Goal: Task Accomplishment & Management: Understand process/instructions

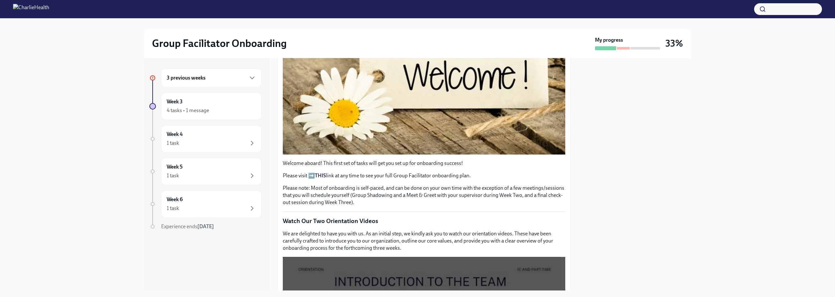
scroll to position [167, 0]
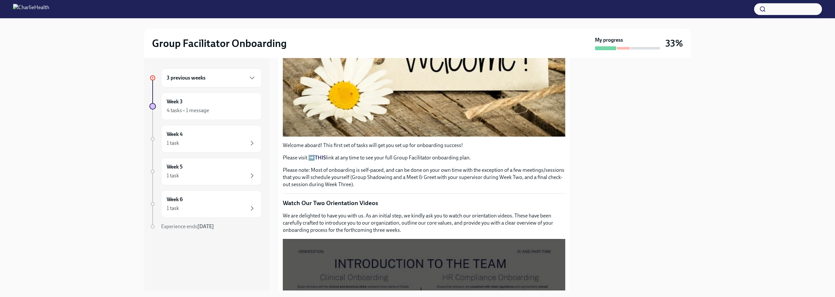
click at [322, 155] on strong "THIS" at bounding box center [320, 158] width 11 height 6
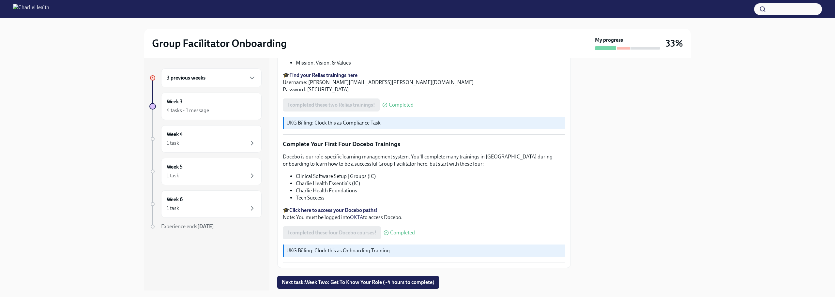
scroll to position [877, 0]
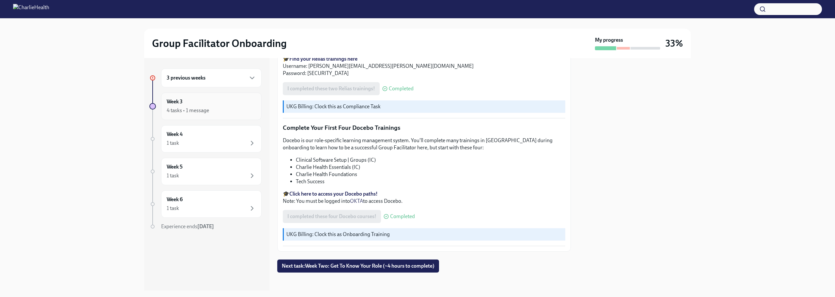
click at [185, 102] on div "Week 3 4 tasks • 1 message" at bounding box center [211, 106] width 89 height 16
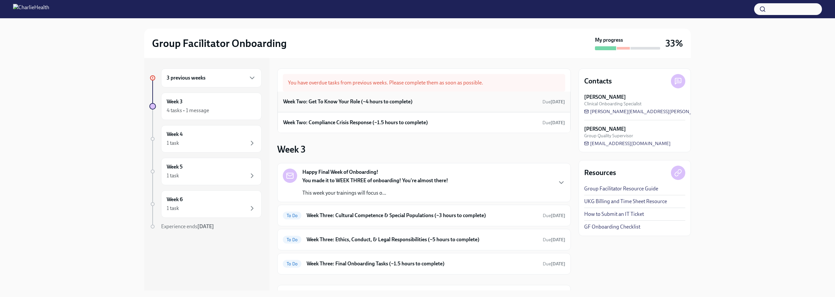
click at [388, 104] on h6 "Week Two: Get To Know Your Role (~4 hours to complete)" at bounding box center [348, 101] width 130 height 7
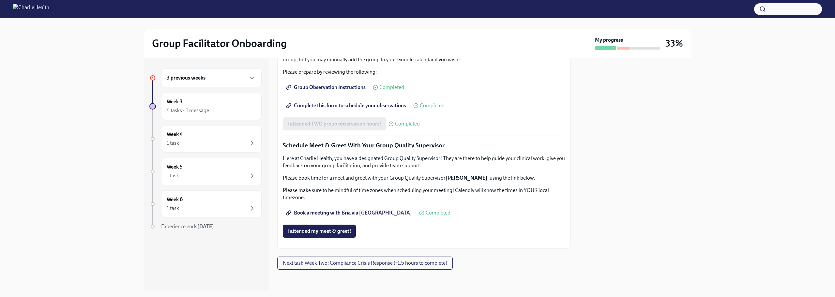
scroll to position [591, 0]
click at [371, 265] on span "Next task : Week Two: Compliance Crisis Response (~1.5 hours to complete)" at bounding box center [365, 263] width 164 height 7
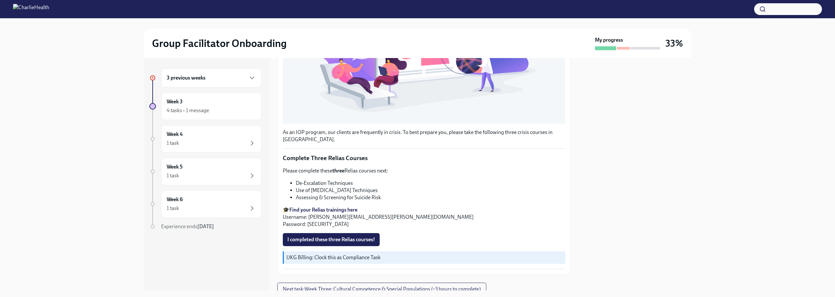
scroll to position [216, 0]
